Goal: Find specific page/section: Find specific page/section

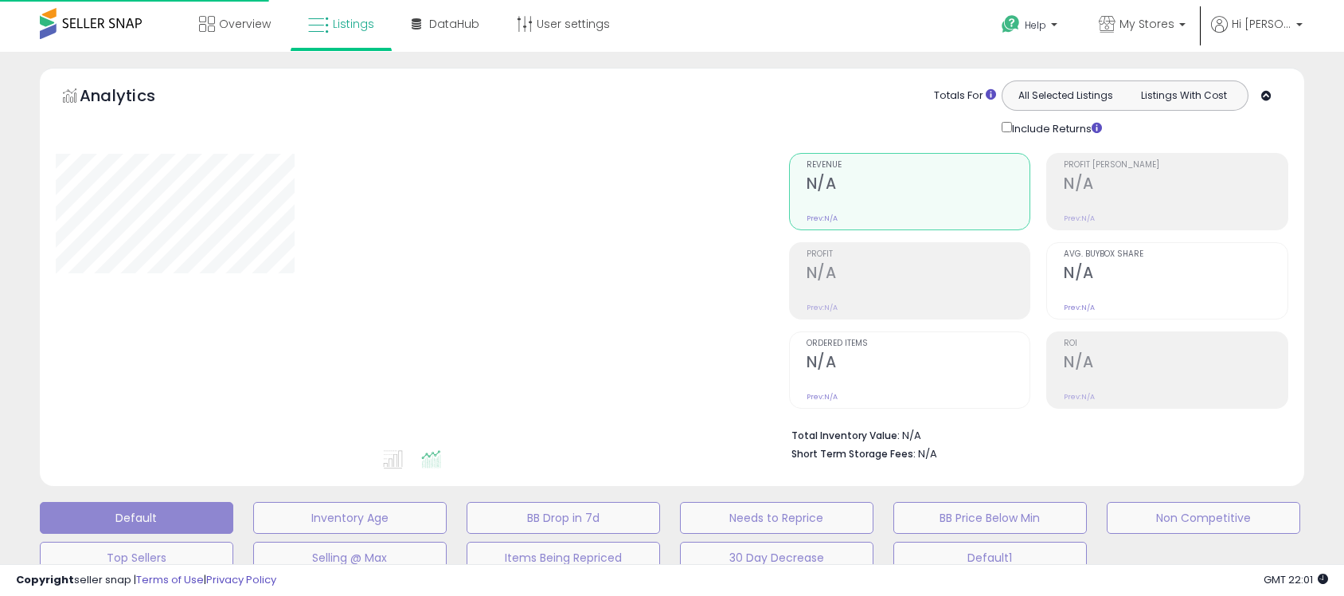
type input "**********"
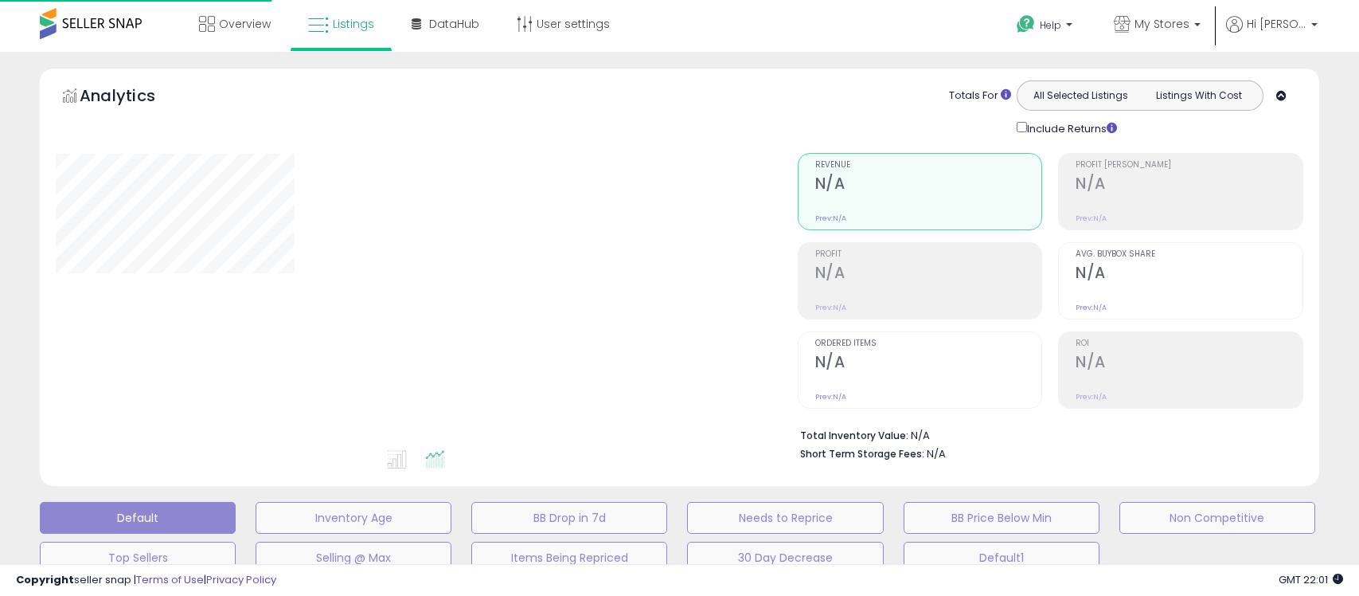
type input "**********"
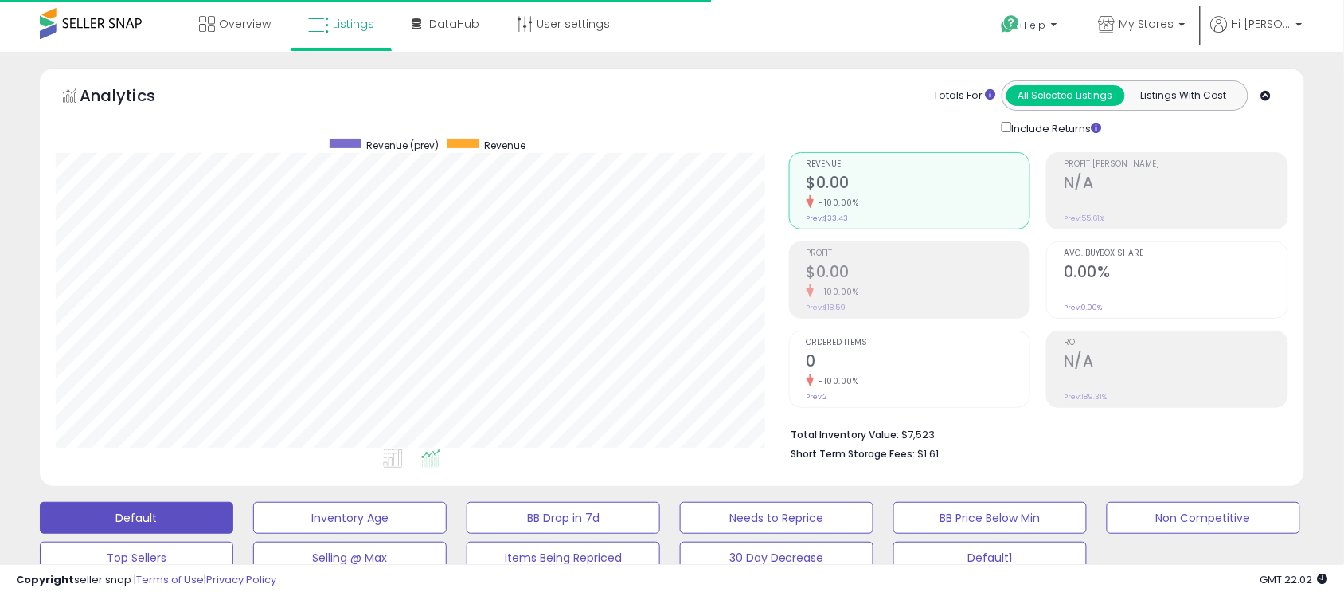
scroll to position [327, 733]
